Goal: Information Seeking & Learning: Learn about a topic

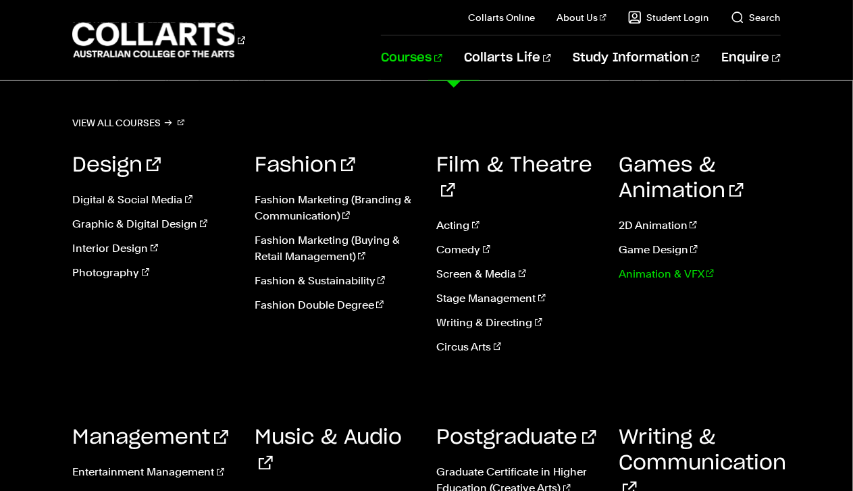
scroll to position [845, 0]
click at [810, 111] on div "View all courses Design Digital & Social Media Graphic & Digital Design Interio…" at bounding box center [426, 367] width 853 height 572
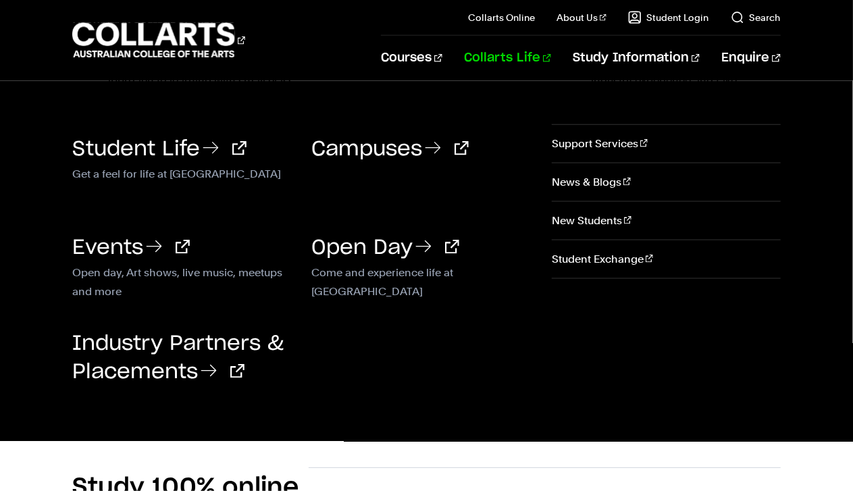
scroll to position [786, 0]
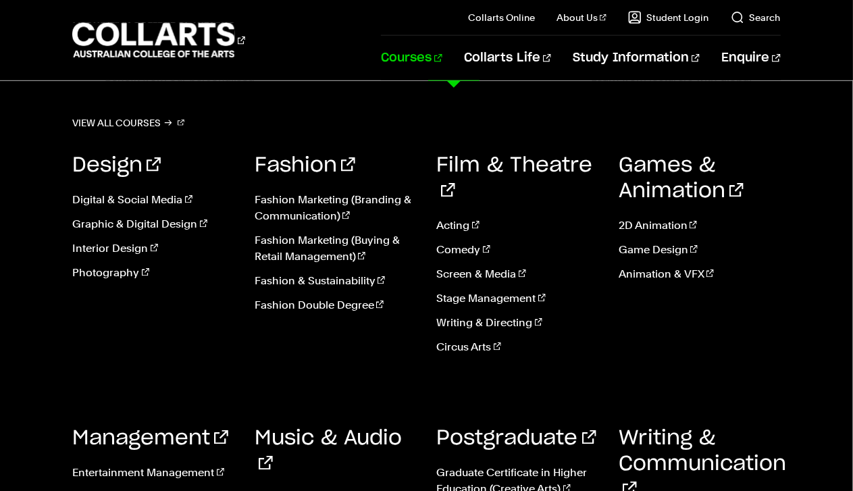
click at [443, 61] on link "Courses" at bounding box center [411, 58] width 61 height 45
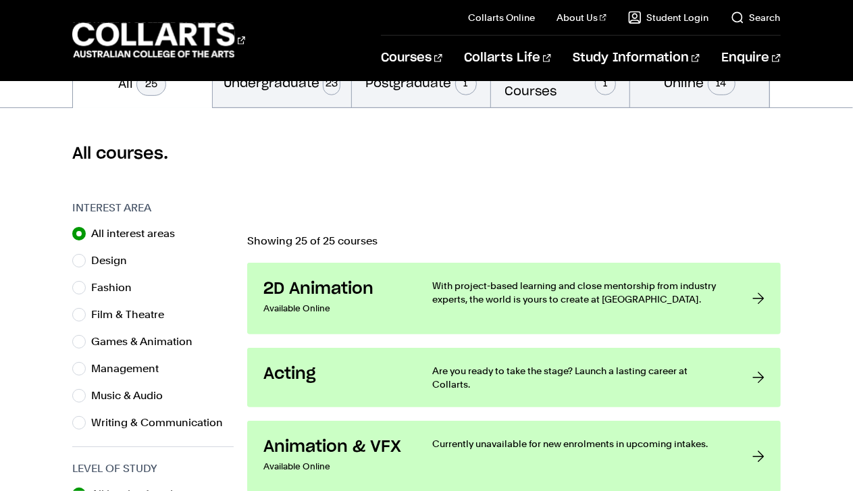
scroll to position [324, 0]
click at [81, 230] on input "All interest areas" at bounding box center [79, 235] width 14 height 14
click at [76, 395] on input "Music & Audio" at bounding box center [79, 397] width 14 height 14
radio input "true"
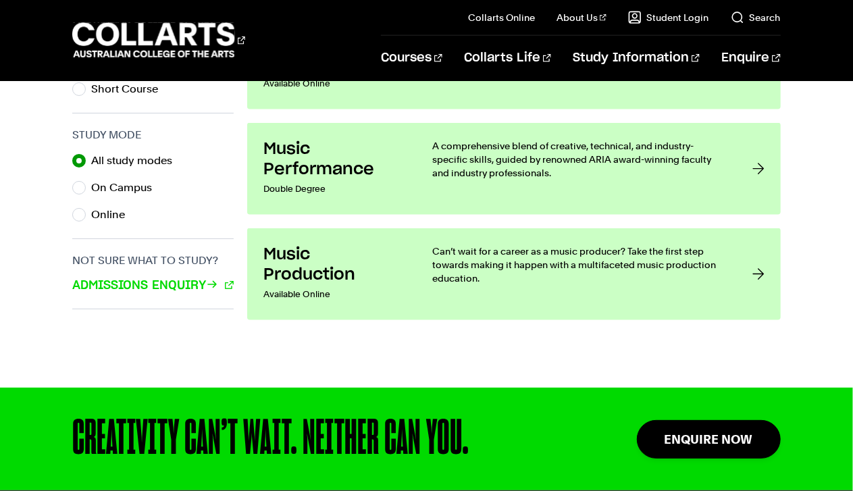
scroll to position [865, 0]
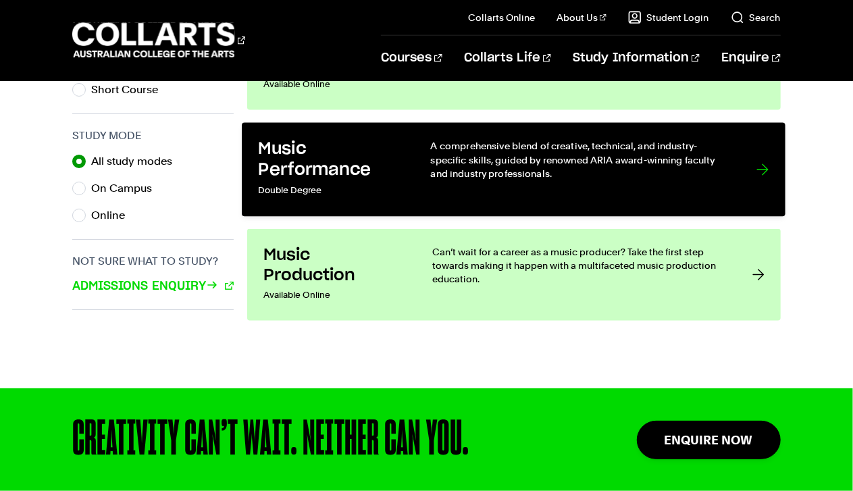
click at [306, 152] on h3 "Music Performance" at bounding box center [331, 159] width 145 height 41
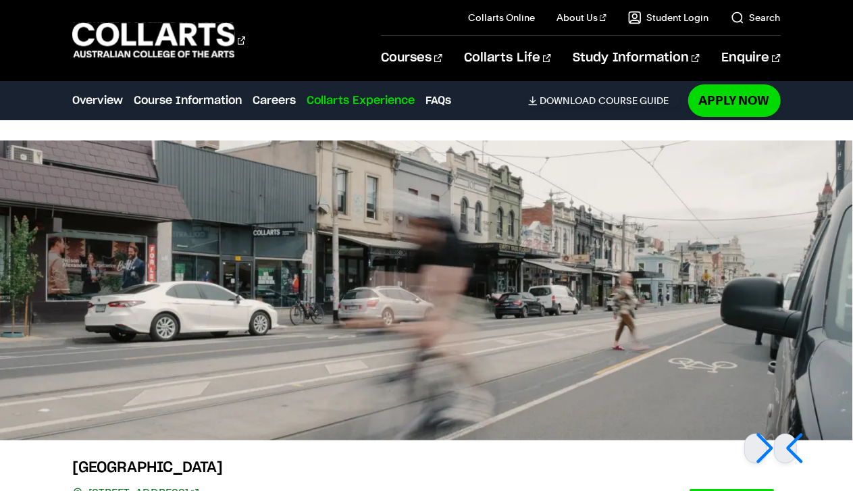
scroll to position [2497, 0]
click at [756, 438] on div at bounding box center [756, 448] width 23 height 30
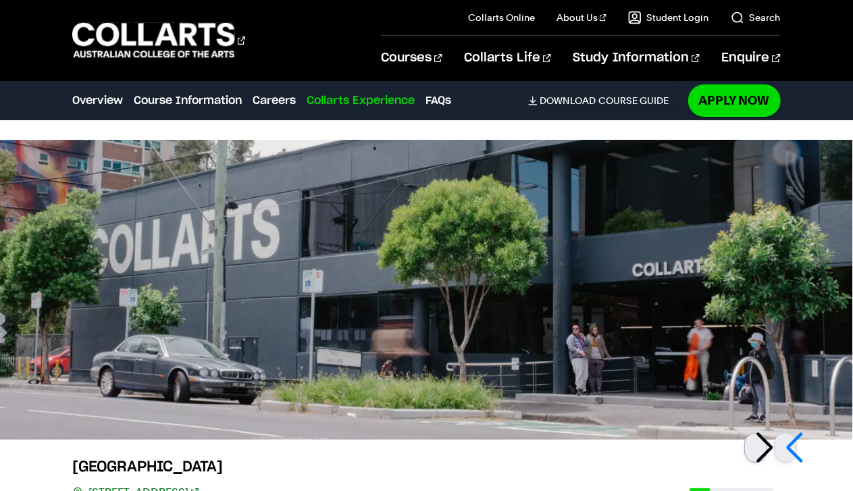
click at [757, 434] on div at bounding box center [756, 448] width 23 height 30
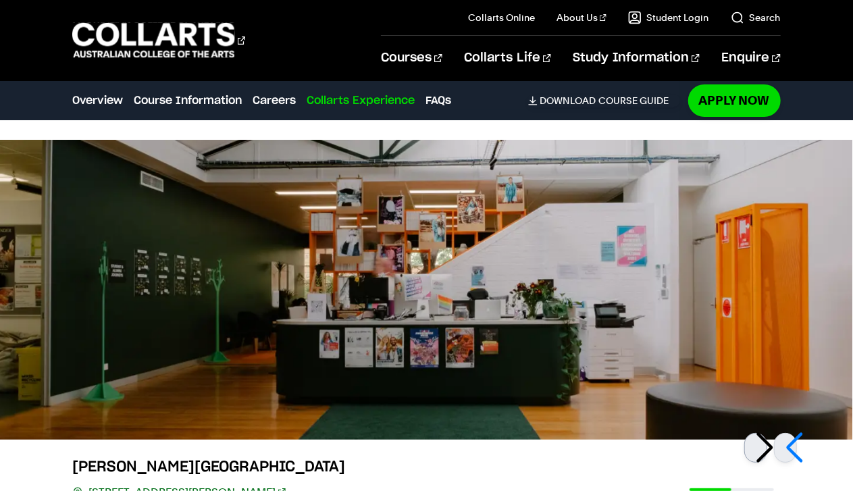
click at [757, 434] on div at bounding box center [756, 448] width 23 height 30
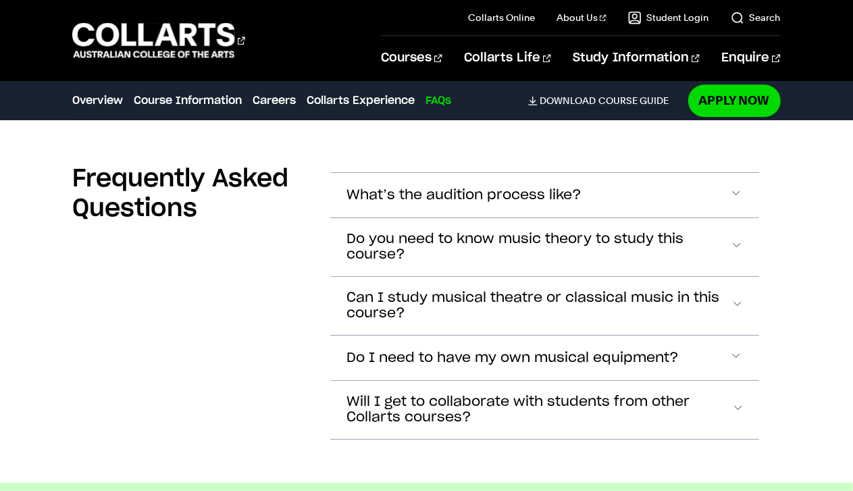
scroll to position [4196, 0]
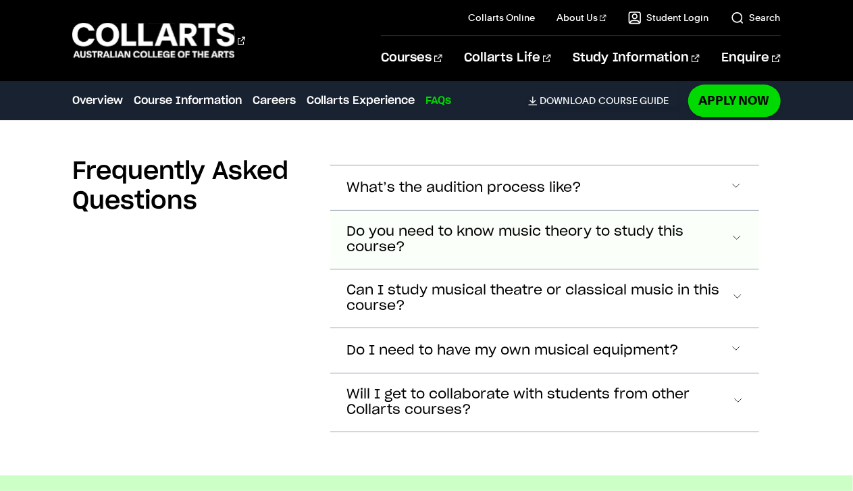
click at [582, 196] on span "Do you need to know music theory to study this course?" at bounding box center [464, 188] width 235 height 16
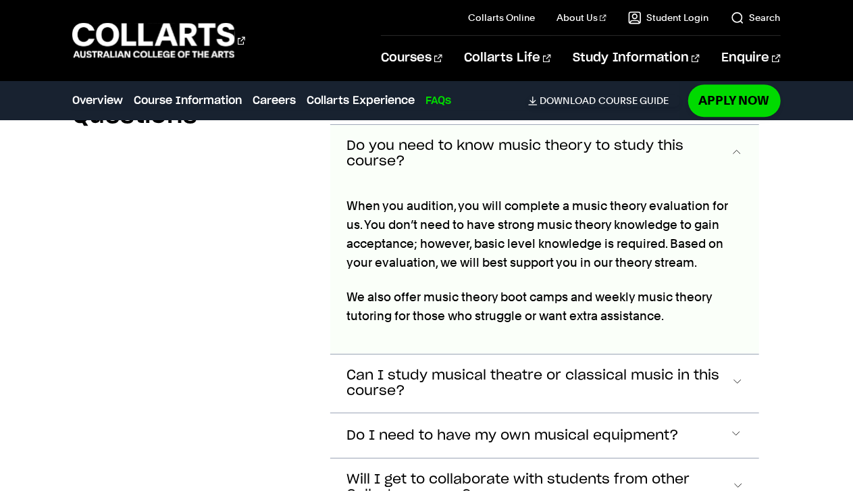
scroll to position [4282, 0]
click at [649, 148] on span "Do you need to know music theory to study this course?" at bounding box center [538, 153] width 383 height 31
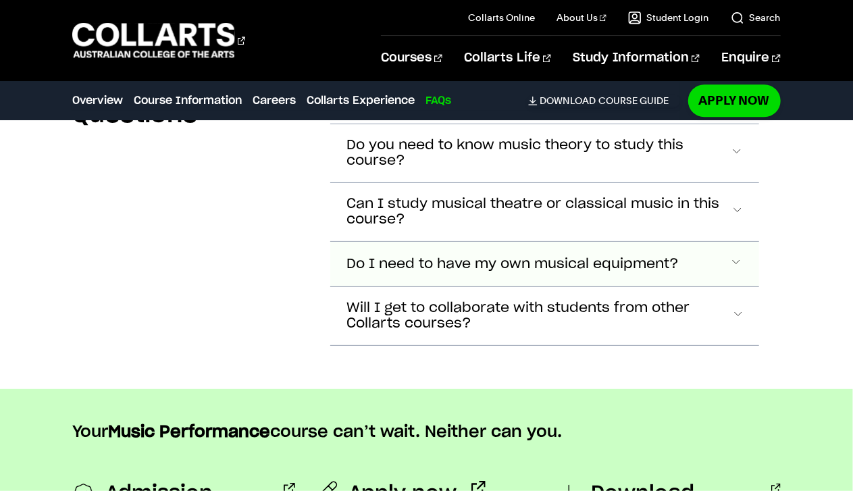
click at [582, 109] on span "Do I need to have my own musical equipment?" at bounding box center [464, 102] width 235 height 16
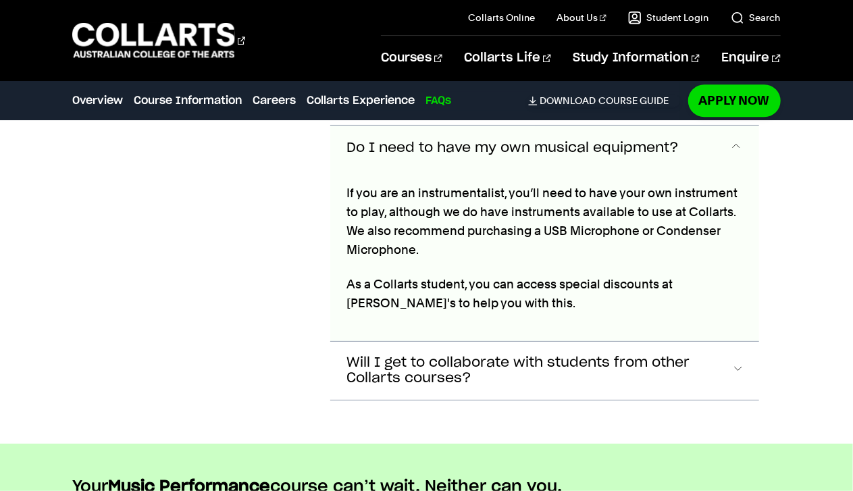
scroll to position [4399, 0]
click at [624, 155] on button "Do I need to have my own musical equipment?" at bounding box center [544, 147] width 428 height 45
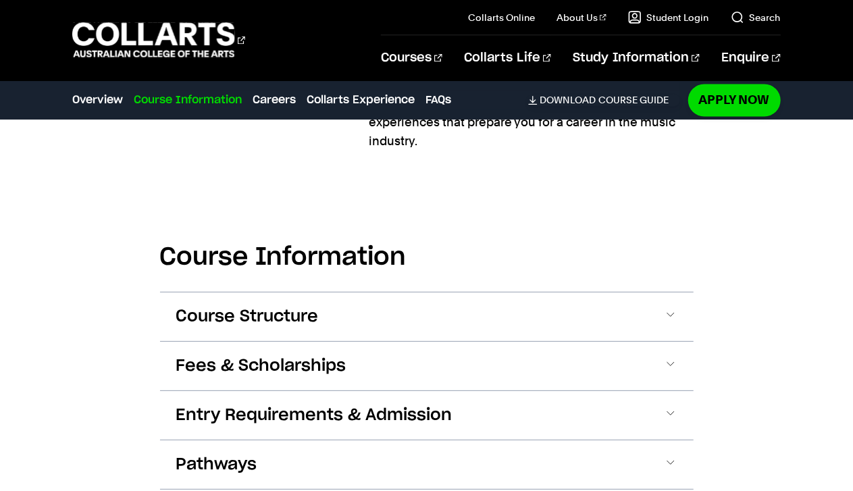
scroll to position [1215, 0]
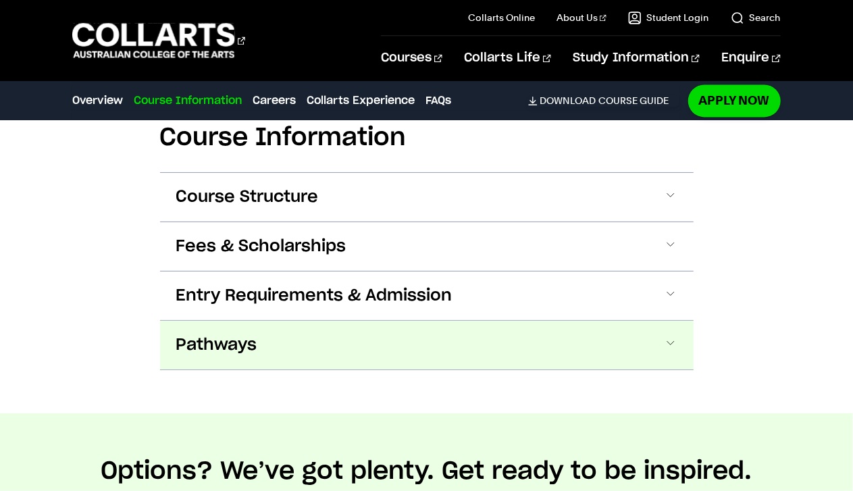
click at [370, 350] on button "Pathways" at bounding box center [427, 345] width 534 height 49
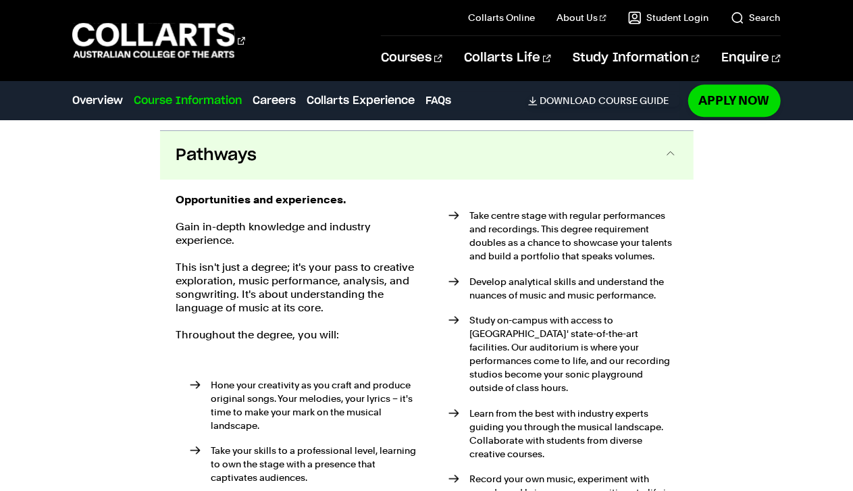
scroll to position [1534, 0]
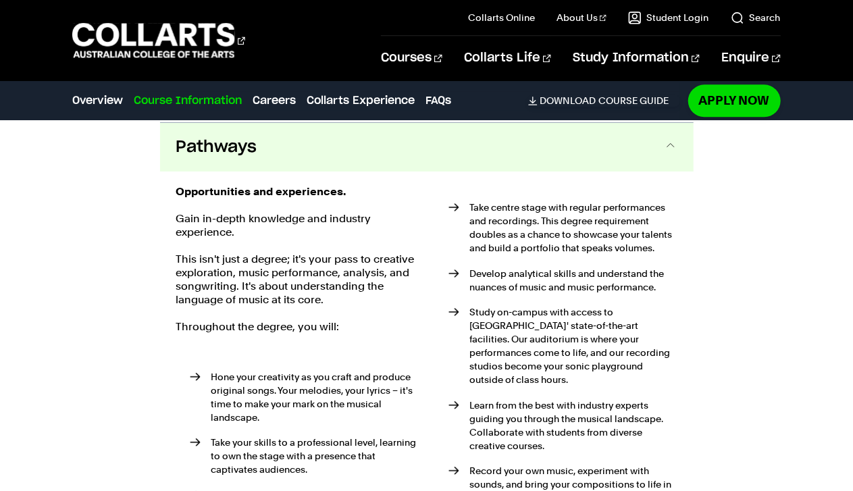
click at [378, 125] on button "Pathways" at bounding box center [427, 147] width 534 height 49
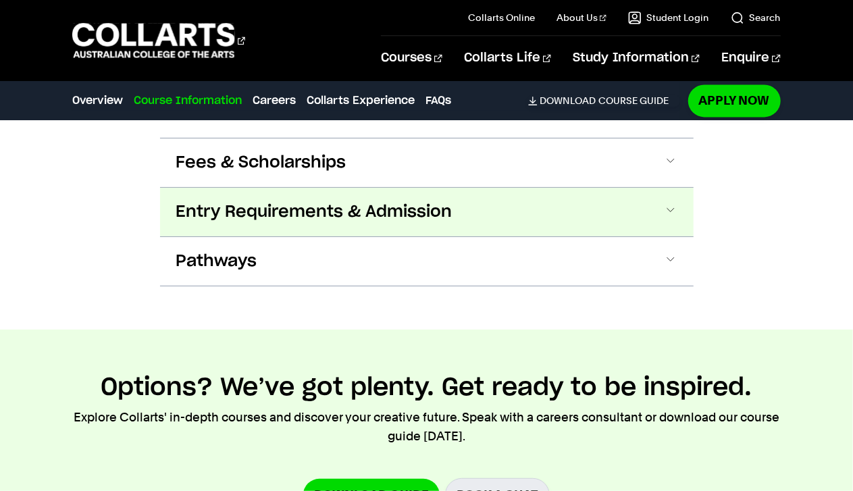
click at [378, 195] on button "Entry Requirements & Admission" at bounding box center [427, 212] width 534 height 49
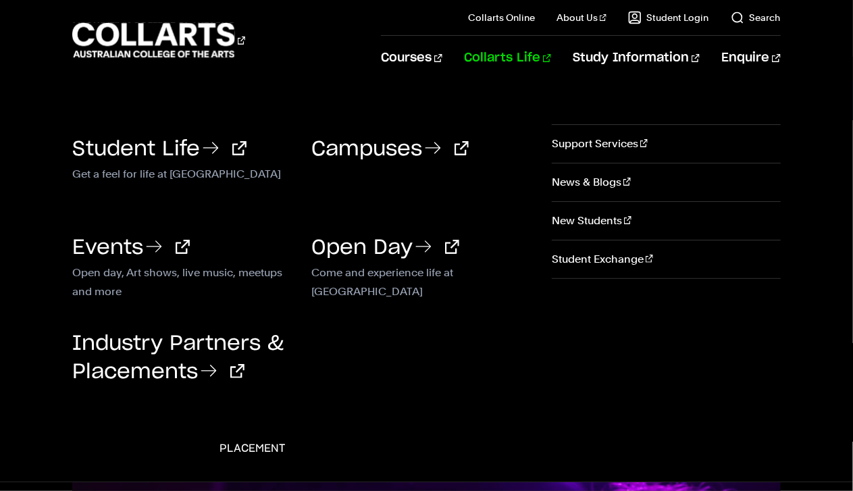
scroll to position [8, 0]
